Goal: Communication & Community: Ask a question

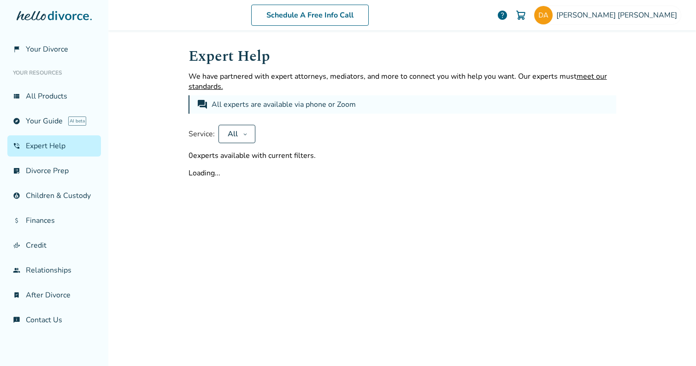
click at [241, 131] on button "All" at bounding box center [236, 134] width 37 height 18
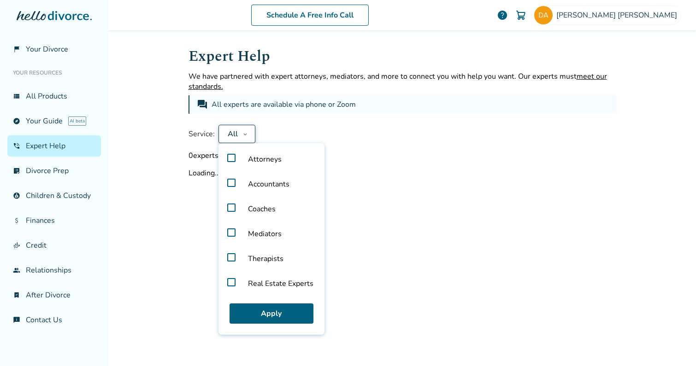
click at [269, 125] on div "Service: All Attorneys Accountants Coaches Mediators Therapists Real Estate Exp…" at bounding box center [401, 134] width 427 height 18
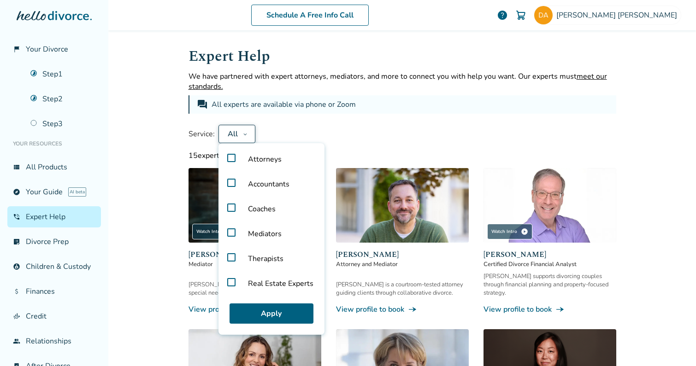
click at [230, 159] on label "Attorneys" at bounding box center [271, 159] width 99 height 25
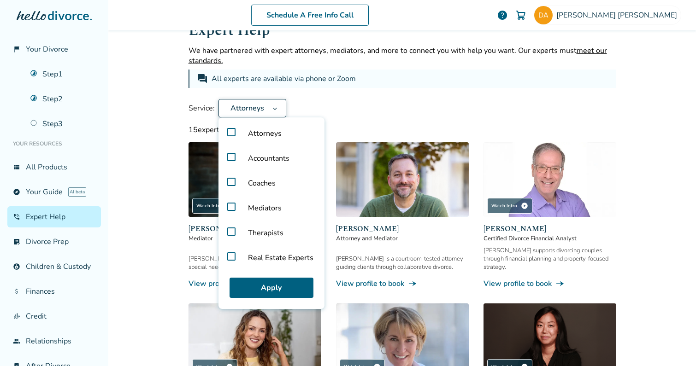
scroll to position [26, 0]
click at [233, 180] on label "Coaches" at bounding box center [271, 182] width 99 height 25
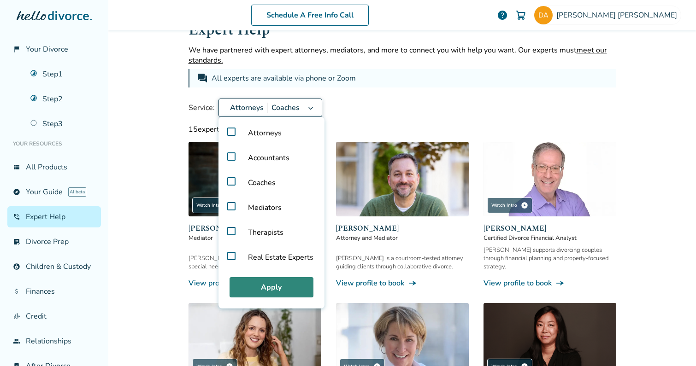
click at [263, 286] on button "Apply" at bounding box center [271, 287] width 84 height 20
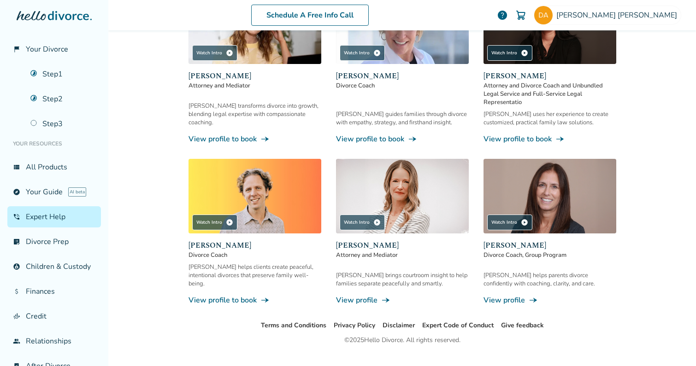
scroll to position [186, 0]
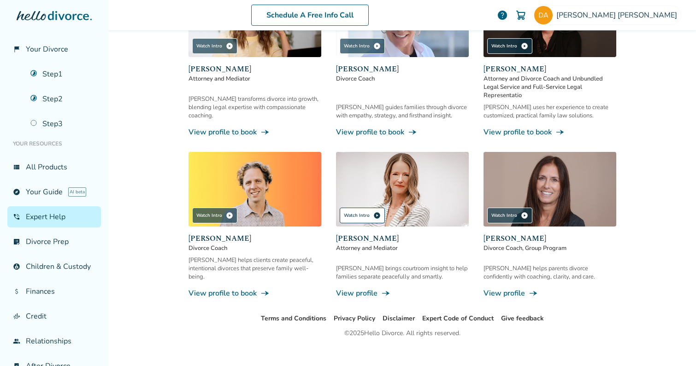
click at [376, 217] on div "Watch Intro play_circle" at bounding box center [361, 216] width 45 height 16
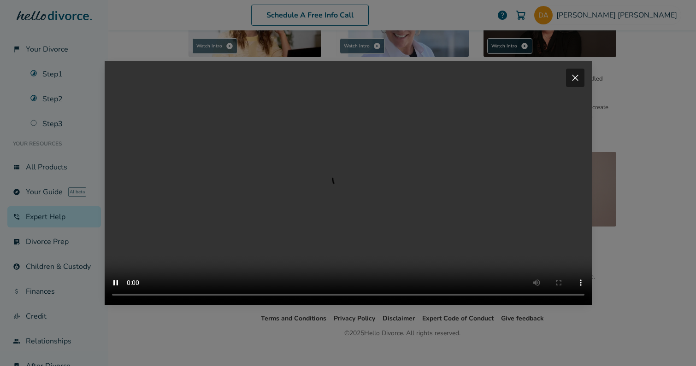
click at [577, 72] on span "close" at bounding box center [574, 77] width 11 height 11
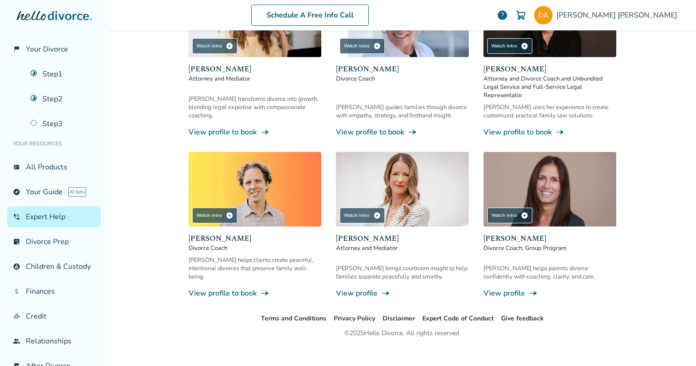
click at [391, 191] on img at bounding box center [402, 189] width 133 height 75
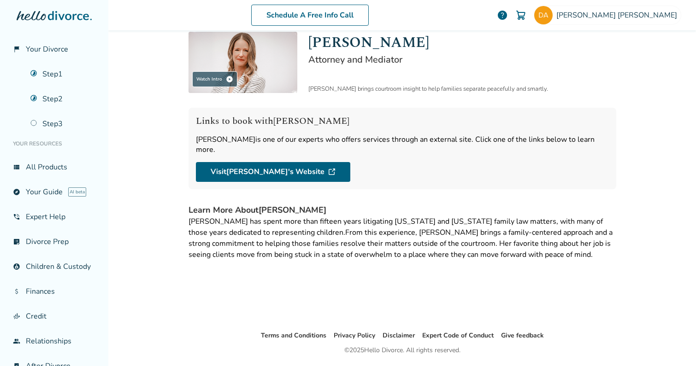
scroll to position [15, 0]
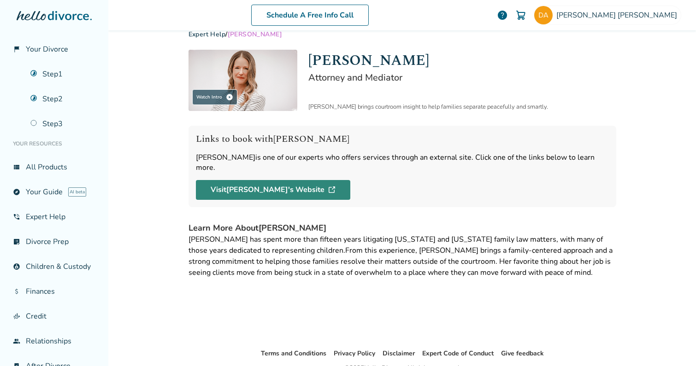
click at [279, 181] on link "Visit [PERSON_NAME] 's Website" at bounding box center [273, 190] width 154 height 20
click at [287, 183] on link "Visit [PERSON_NAME] 's Website" at bounding box center [273, 190] width 154 height 20
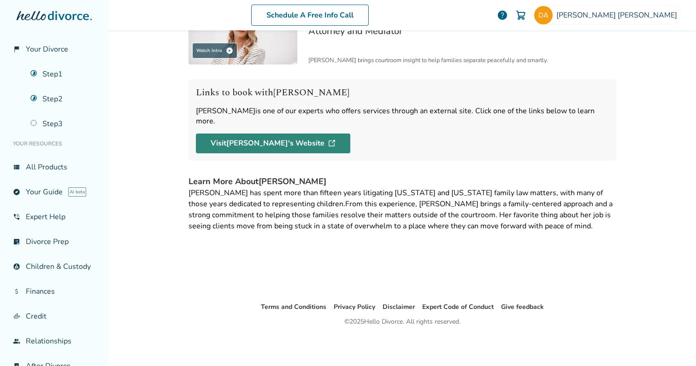
scroll to position [34, 0]
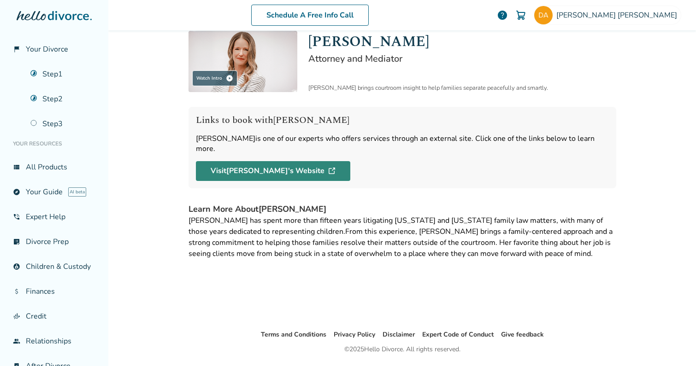
click at [290, 161] on link "Visit [PERSON_NAME] 's Website" at bounding box center [273, 171] width 154 height 20
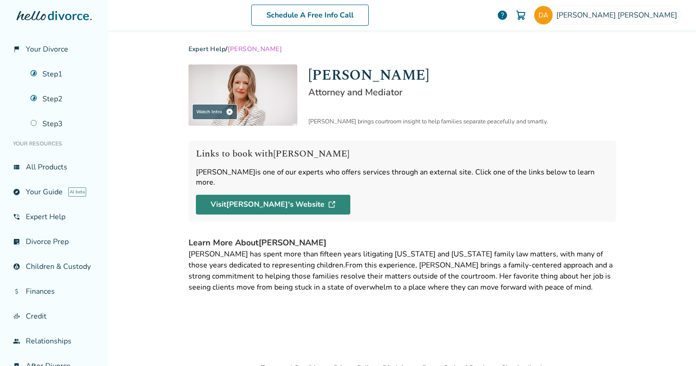
scroll to position [0, 0]
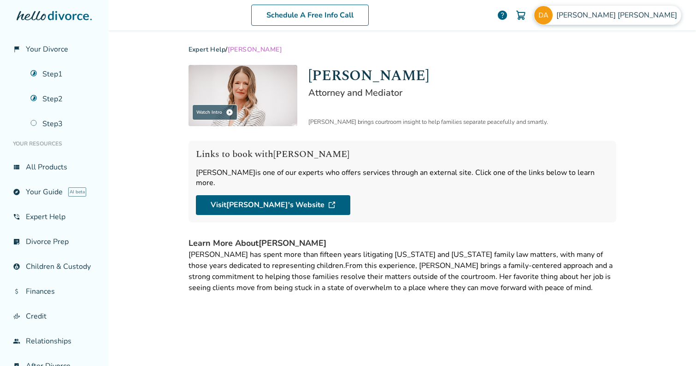
click at [636, 12] on span "[PERSON_NAME]" at bounding box center [618, 15] width 124 height 10
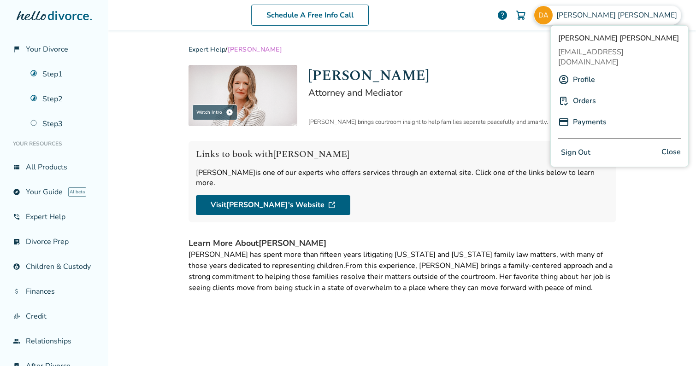
click at [520, 60] on div "Expert Help / [PERSON_NAME] Watch Intro play_circle [PERSON_NAME] Attorney and …" at bounding box center [402, 196] width 442 height 333
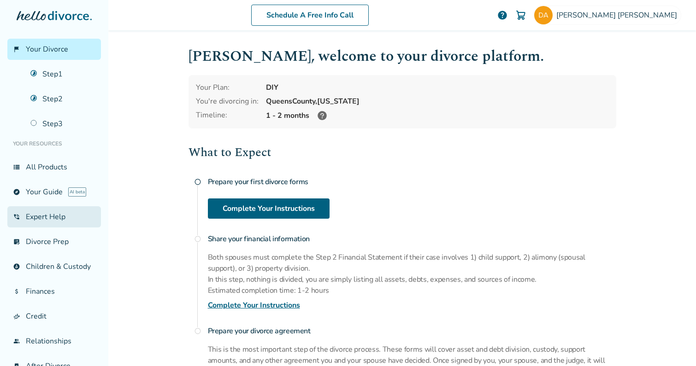
scroll to position [43, 0]
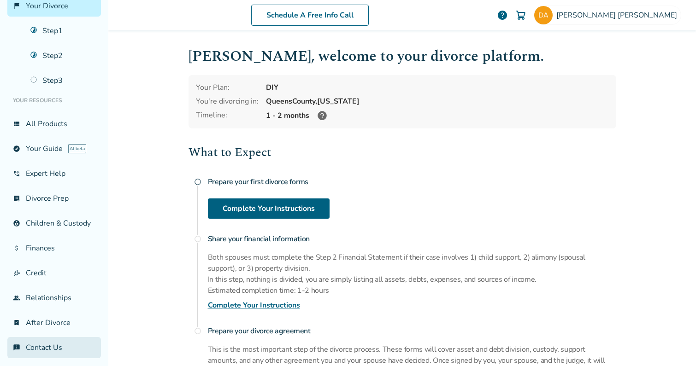
click at [42, 345] on link "chat_info Contact Us" at bounding box center [54, 347] width 94 height 21
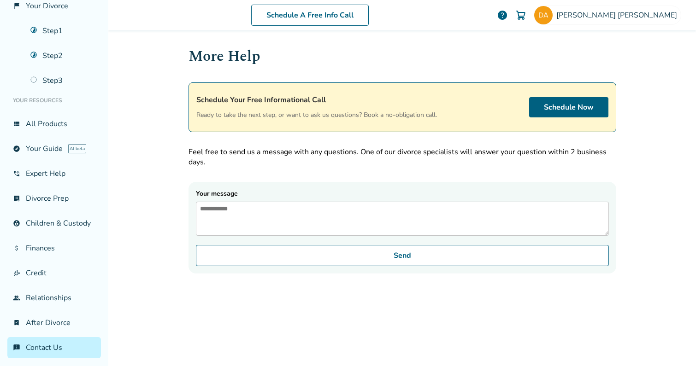
click at [262, 208] on textarea "Your message" at bounding box center [402, 219] width 413 height 34
paste textarea "**********"
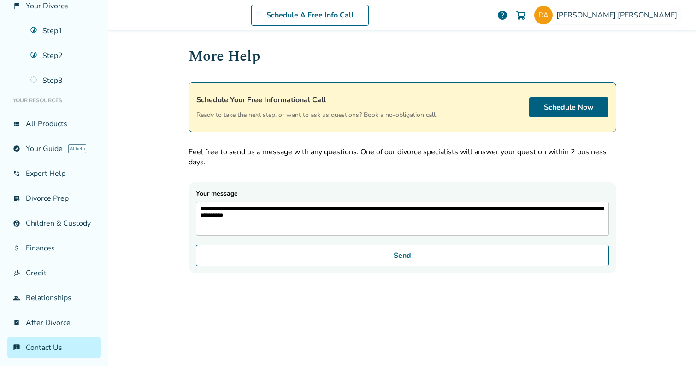
paste textarea "**********"
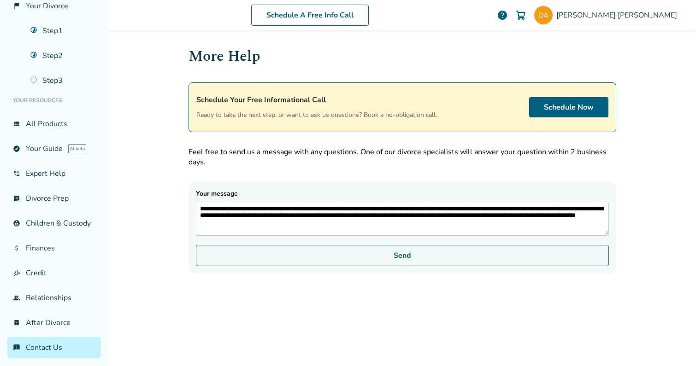
type textarea "**********"
click at [370, 266] on button "Send" at bounding box center [402, 255] width 413 height 21
click at [379, 266] on button "Send" at bounding box center [402, 255] width 413 height 21
